Goal: Navigation & Orientation: Find specific page/section

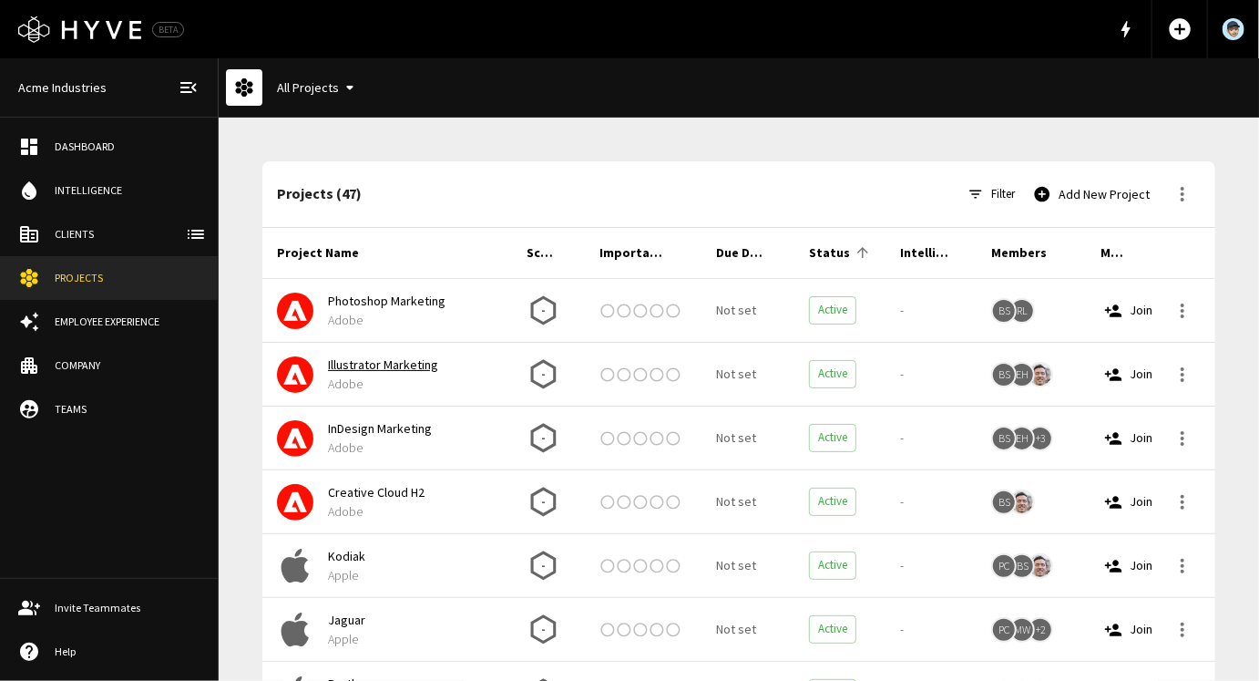
click at [371, 368] on link "Illustrator Marketing" at bounding box center [383, 364] width 110 height 16
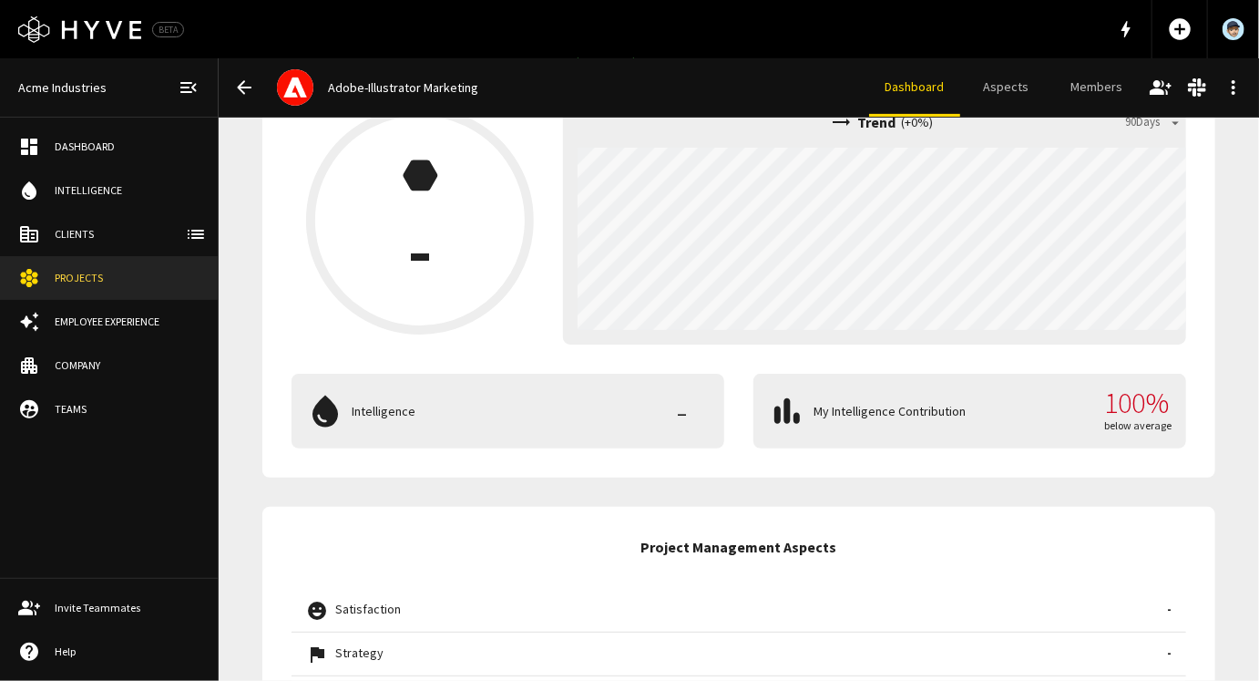
scroll to position [510, 0]
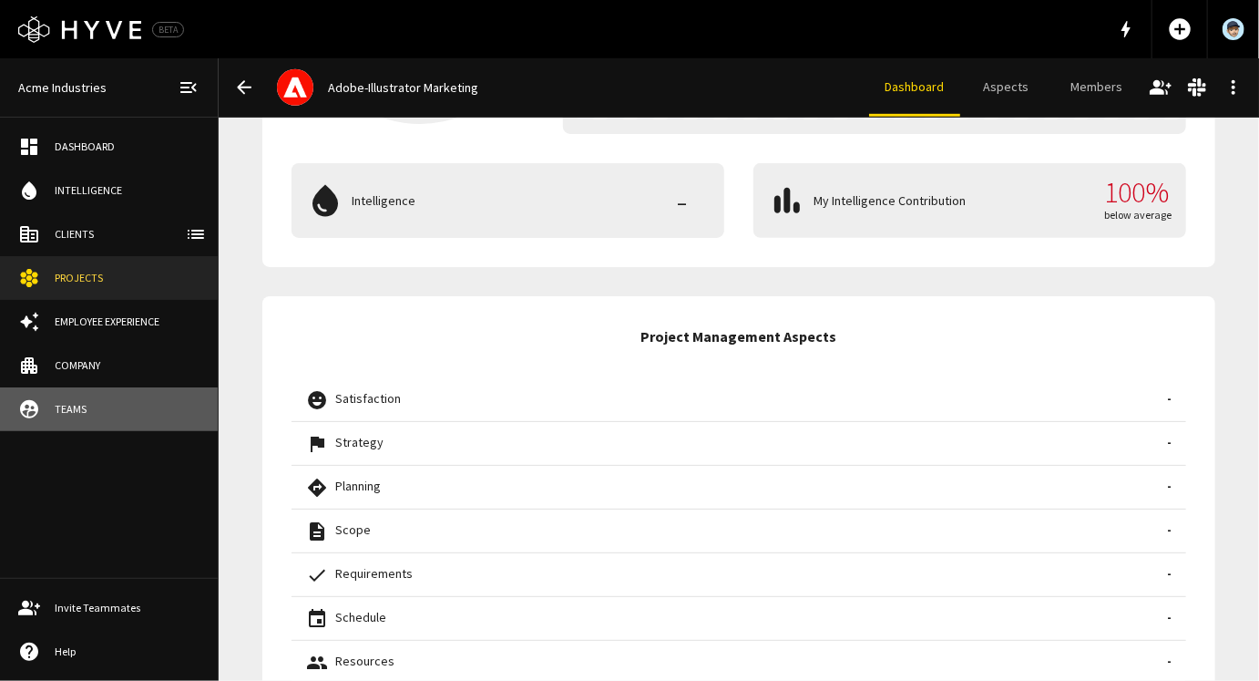
click at [78, 411] on div "Teams" at bounding box center [127, 409] width 145 height 16
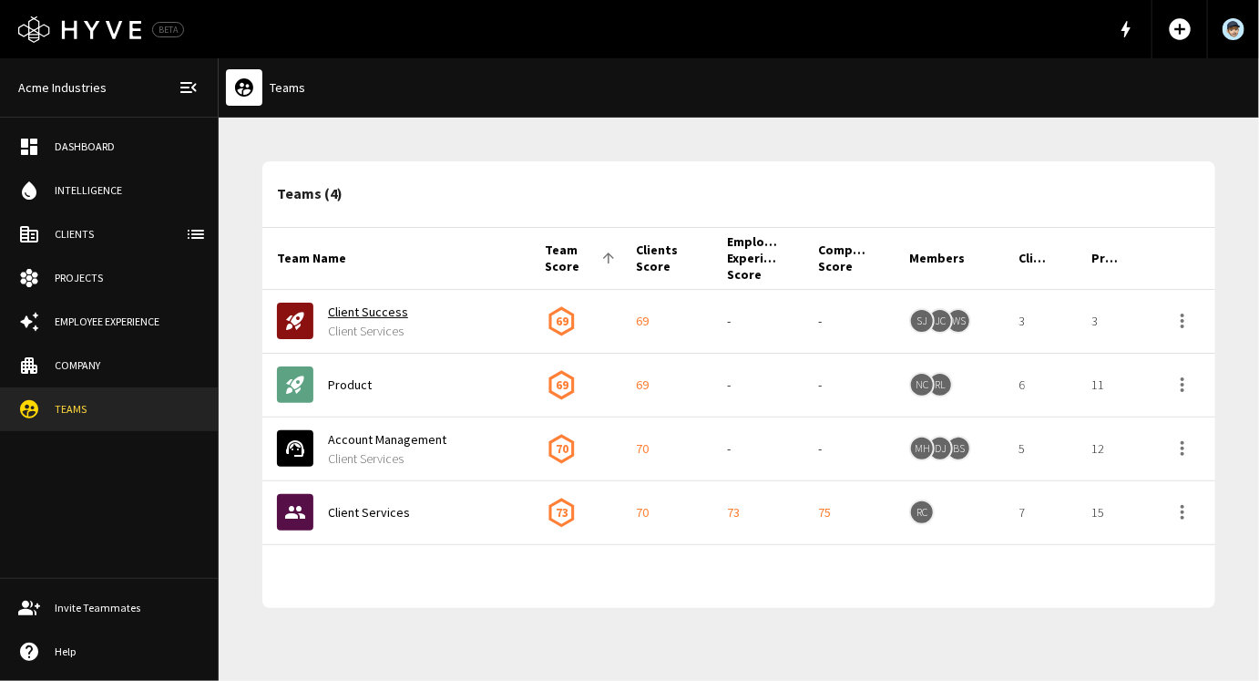
click at [365, 318] on link "Client Success" at bounding box center [368, 311] width 80 height 16
